Goal: Information Seeking & Learning: Learn about a topic

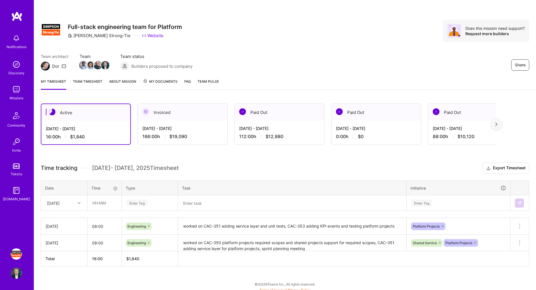
click at [17, 256] on img at bounding box center [16, 254] width 11 height 11
